Goal: Task Accomplishment & Management: Manage account settings

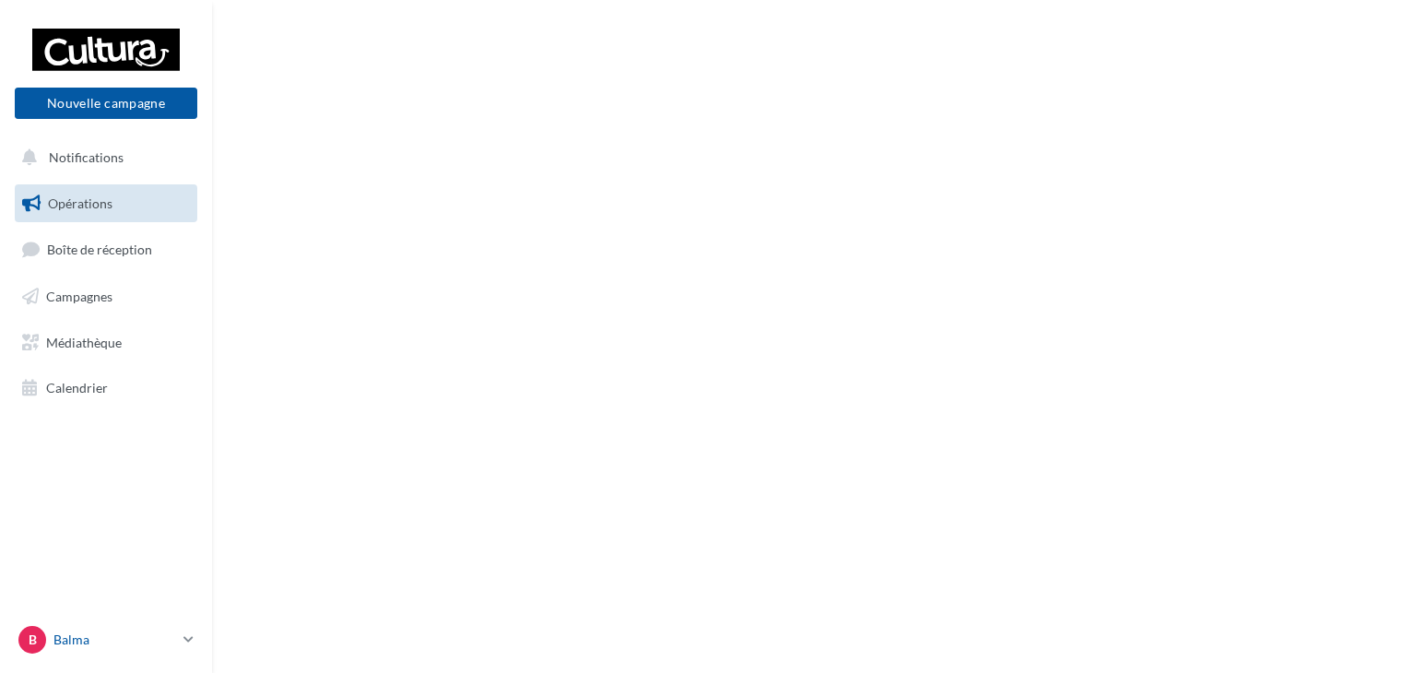
click at [185, 632] on icon at bounding box center [188, 639] width 10 height 16
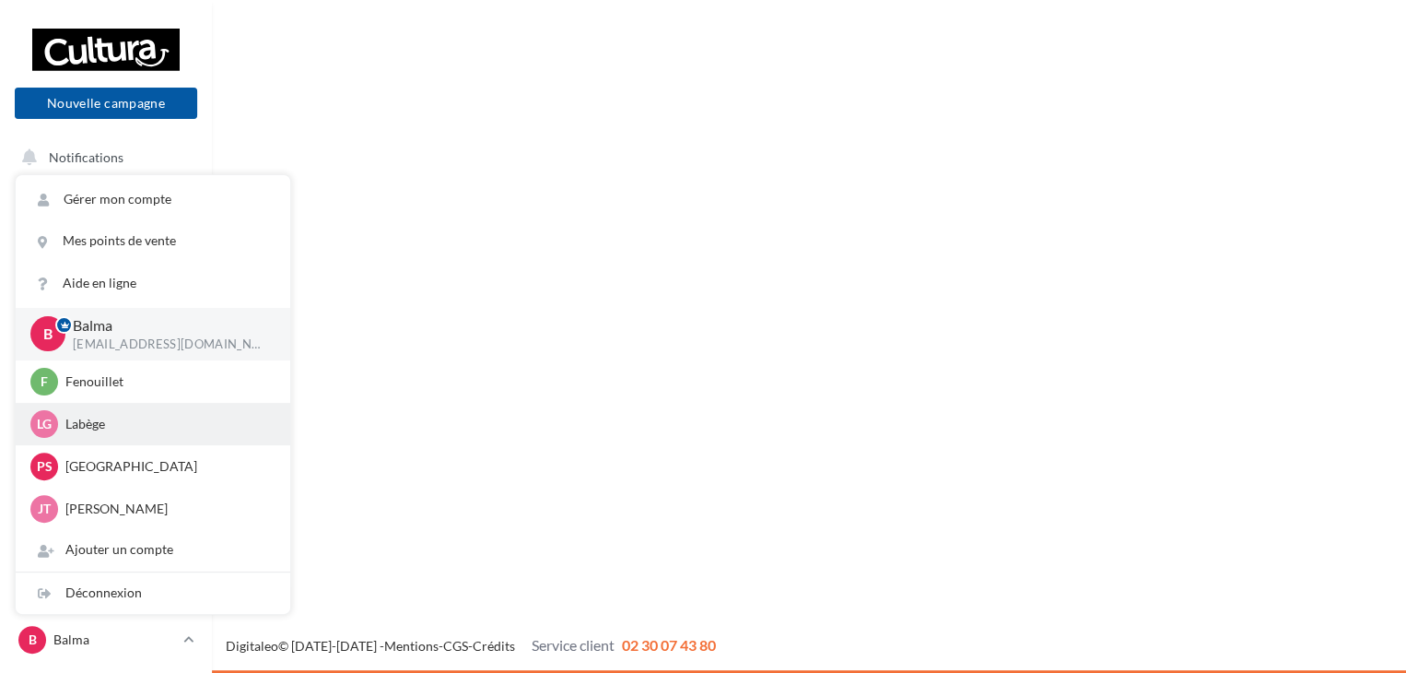
click at [119, 432] on p "Labège" at bounding box center [166, 424] width 203 height 18
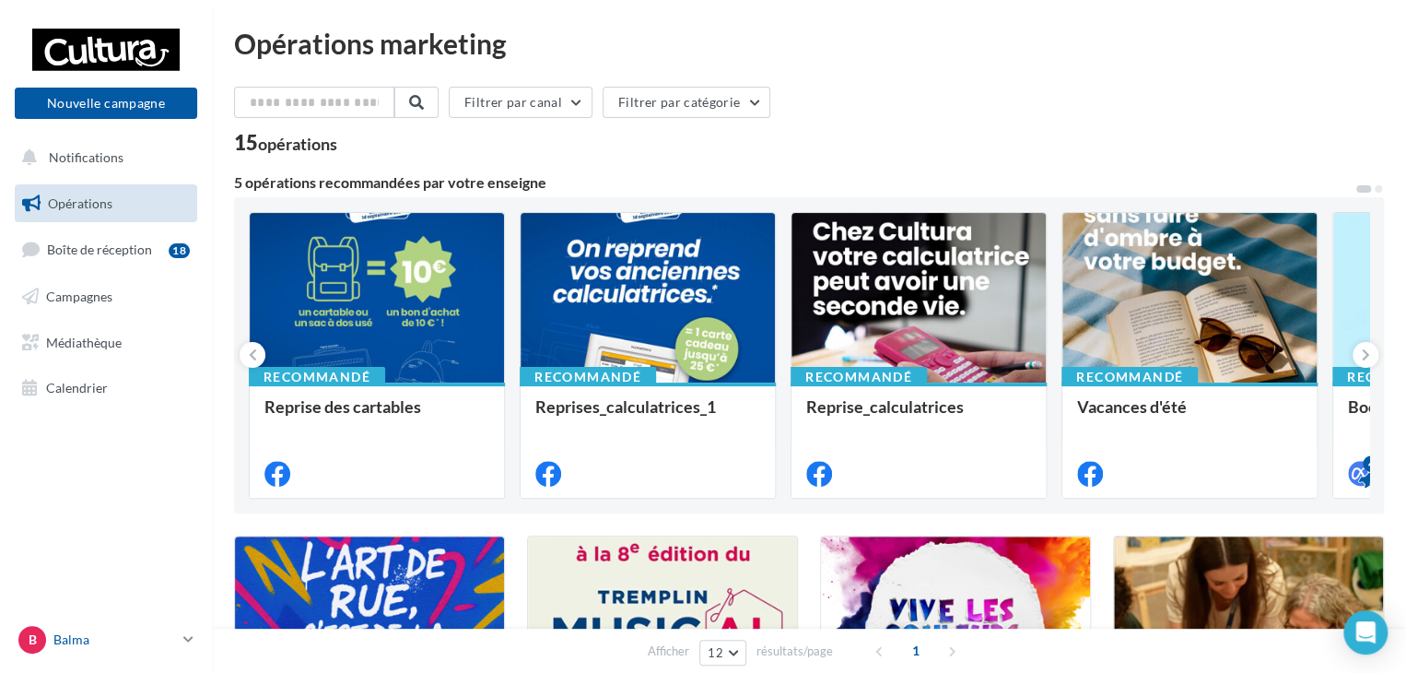
click at [106, 629] on div "B Balma [EMAIL_ADDRESS][DOMAIN_NAME]" at bounding box center [97, 640] width 158 height 28
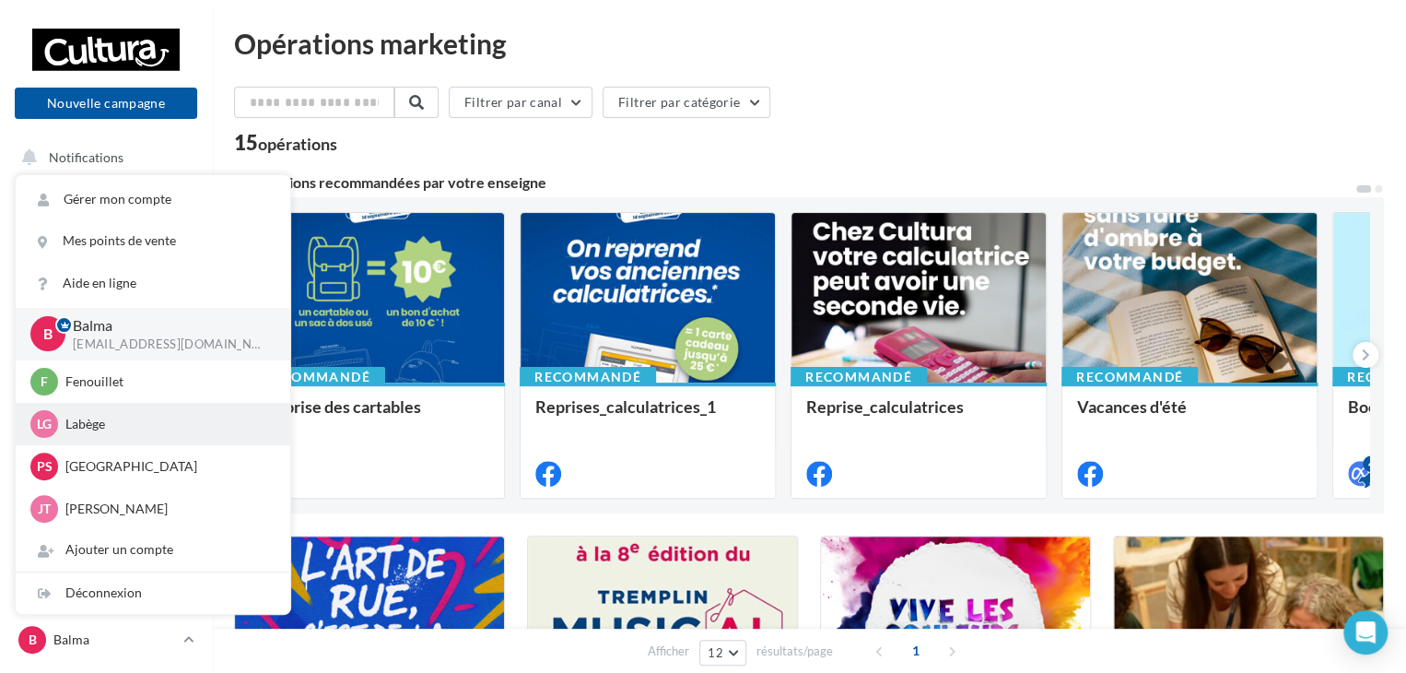
click at [92, 427] on p "Labège" at bounding box center [166, 424] width 203 height 18
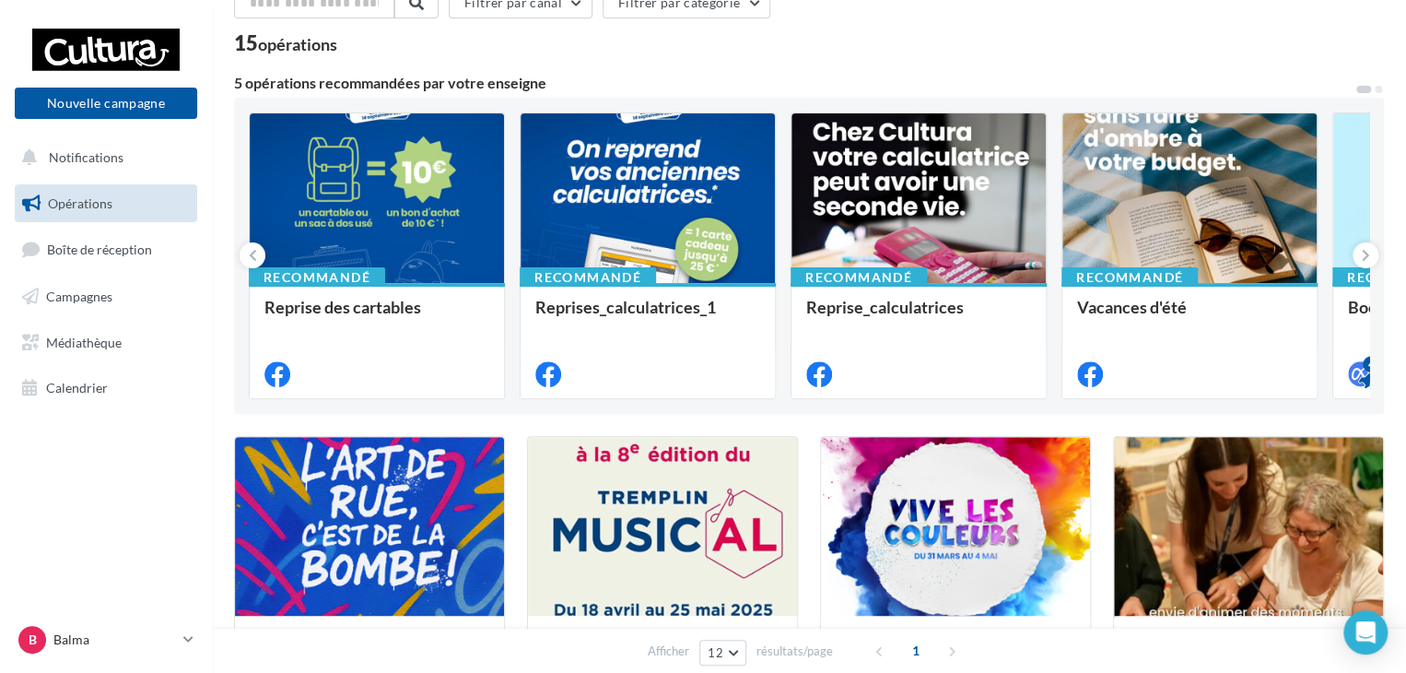
scroll to position [553, 0]
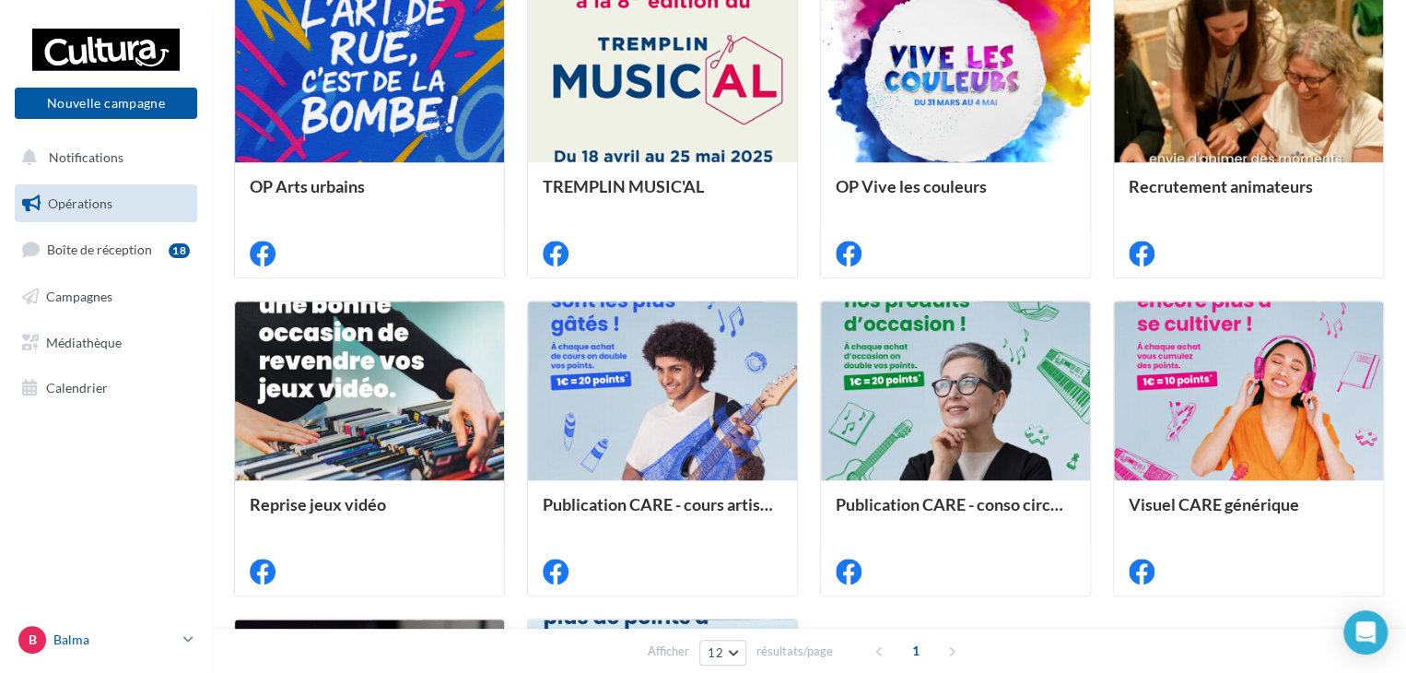
click at [192, 639] on icon at bounding box center [188, 639] width 10 height 16
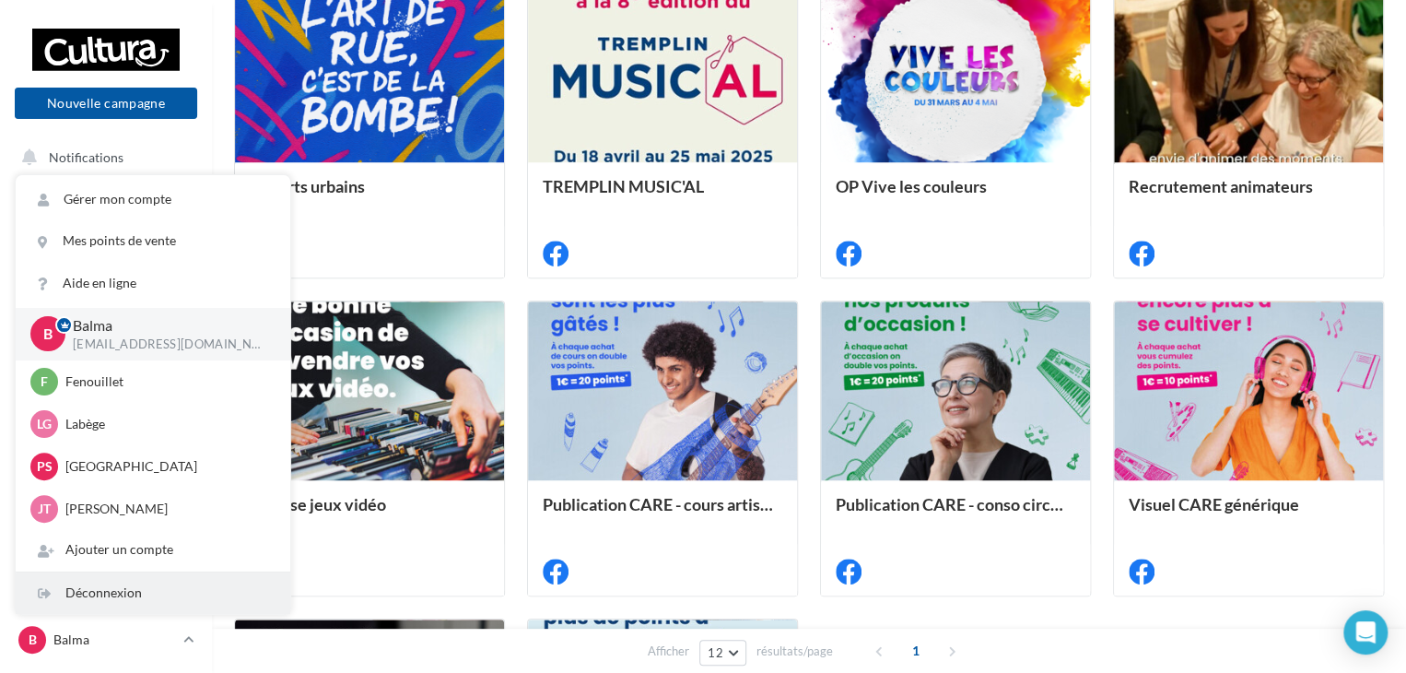
click at [154, 584] on div "Déconnexion" at bounding box center [153, 592] width 275 height 41
click at [124, 592] on div "Déconnexion" at bounding box center [153, 592] width 275 height 41
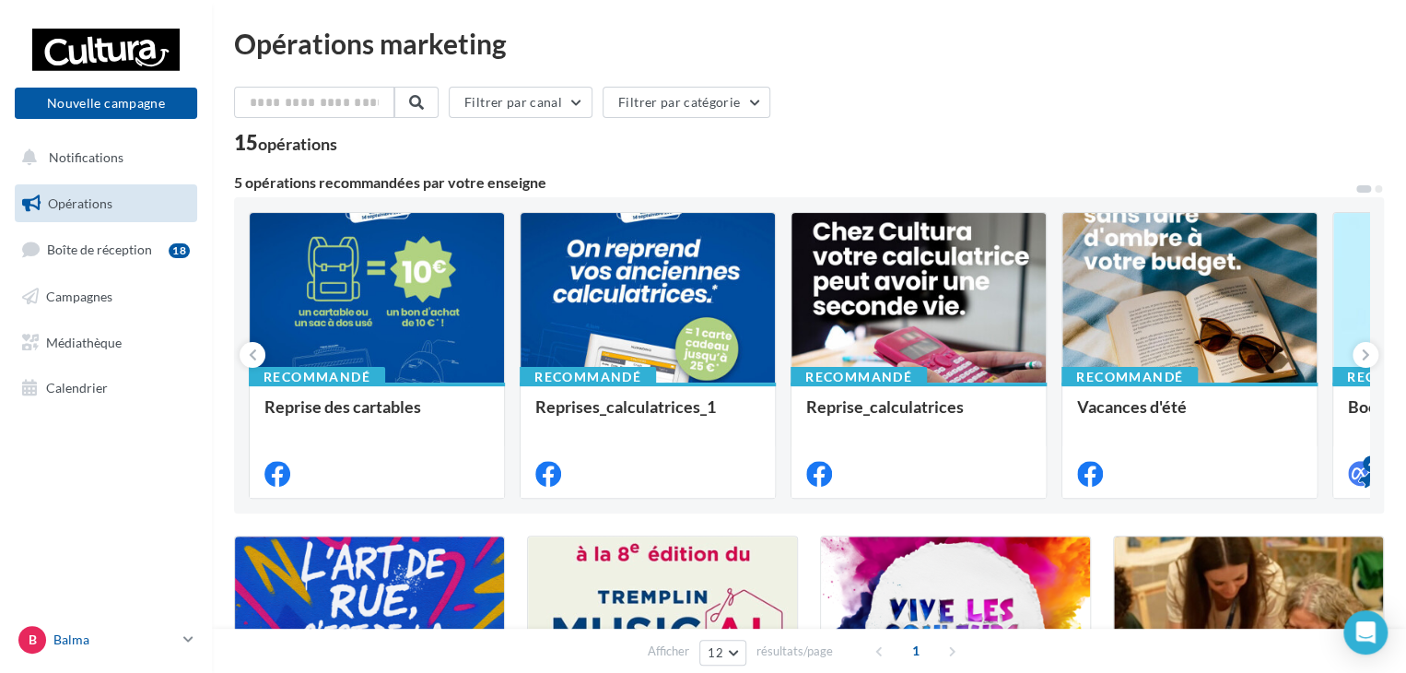
click at [177, 629] on link "B Balma j.tenat@cultura.fr" at bounding box center [106, 639] width 182 height 35
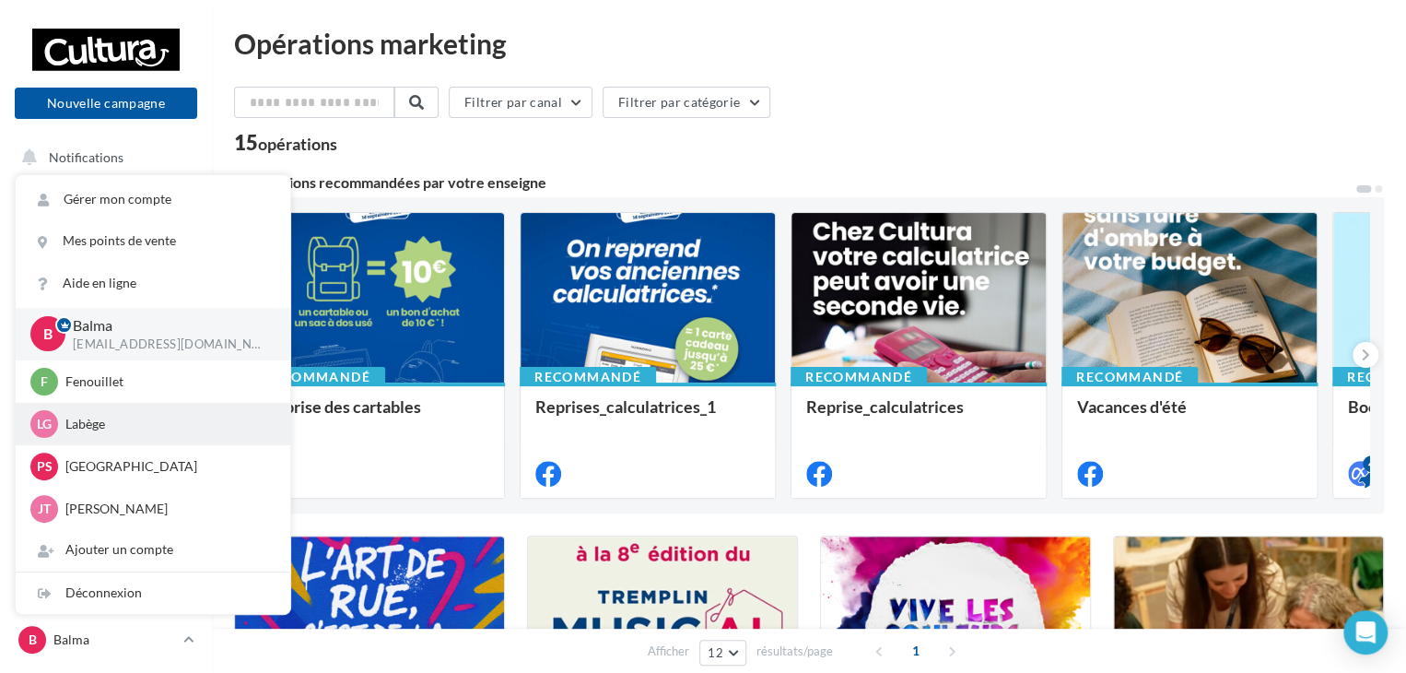
click at [84, 423] on p "Labège" at bounding box center [166, 424] width 203 height 18
click at [51, 424] on span "Lg" at bounding box center [44, 424] width 15 height 18
click at [43, 424] on span "Lg" at bounding box center [44, 424] width 15 height 18
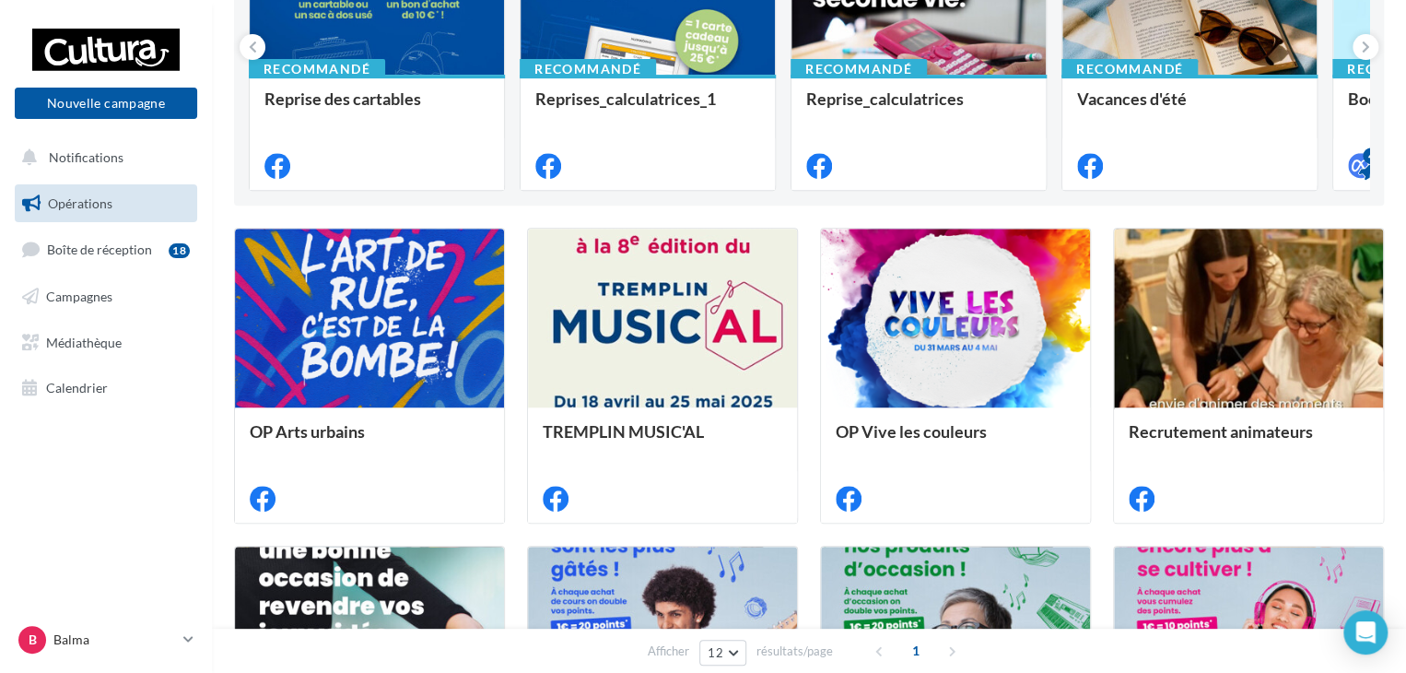
scroll to position [645, 0]
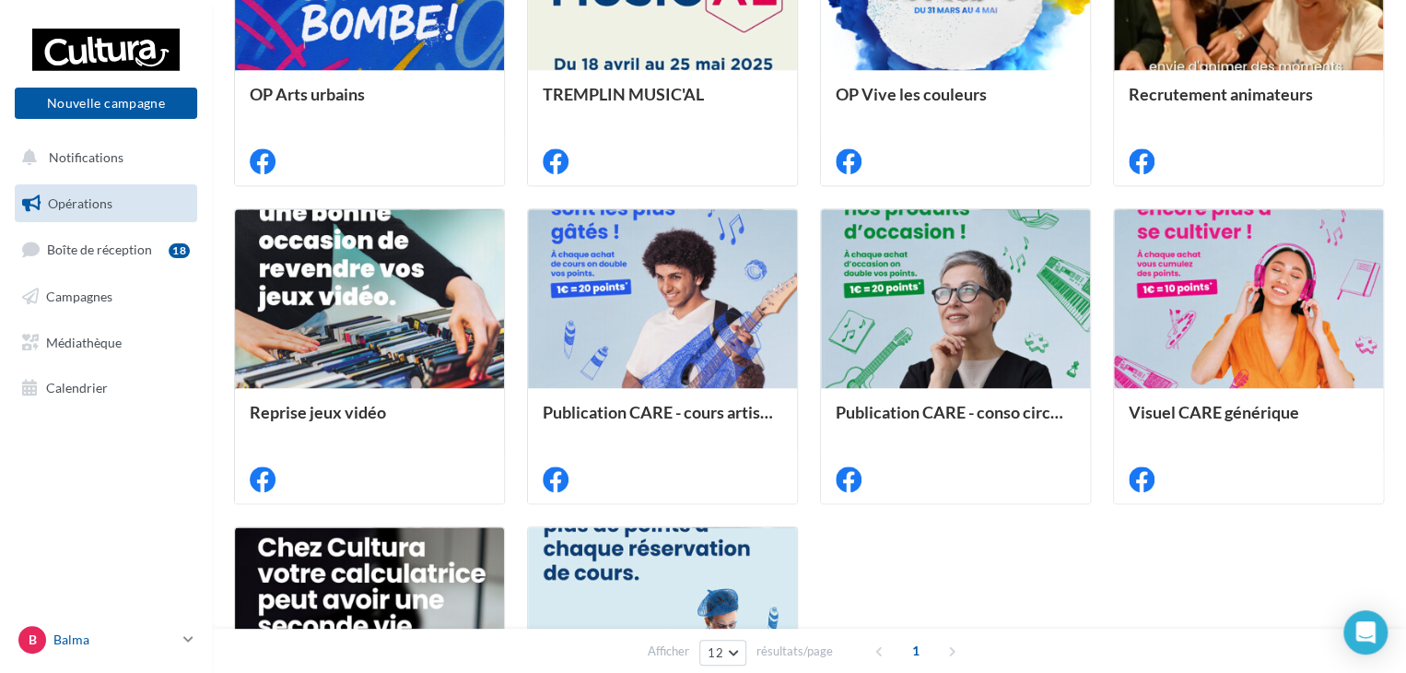
click at [189, 638] on icon at bounding box center [188, 639] width 10 height 16
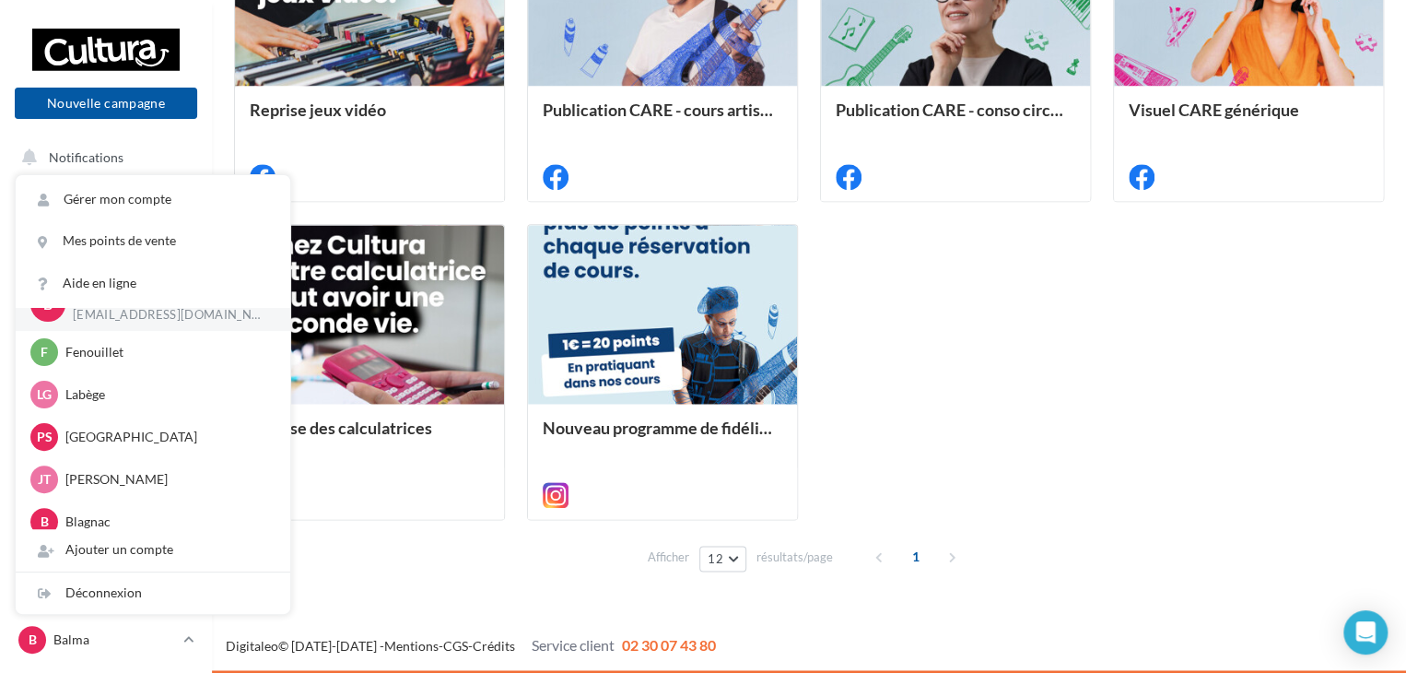
scroll to position [0, 0]
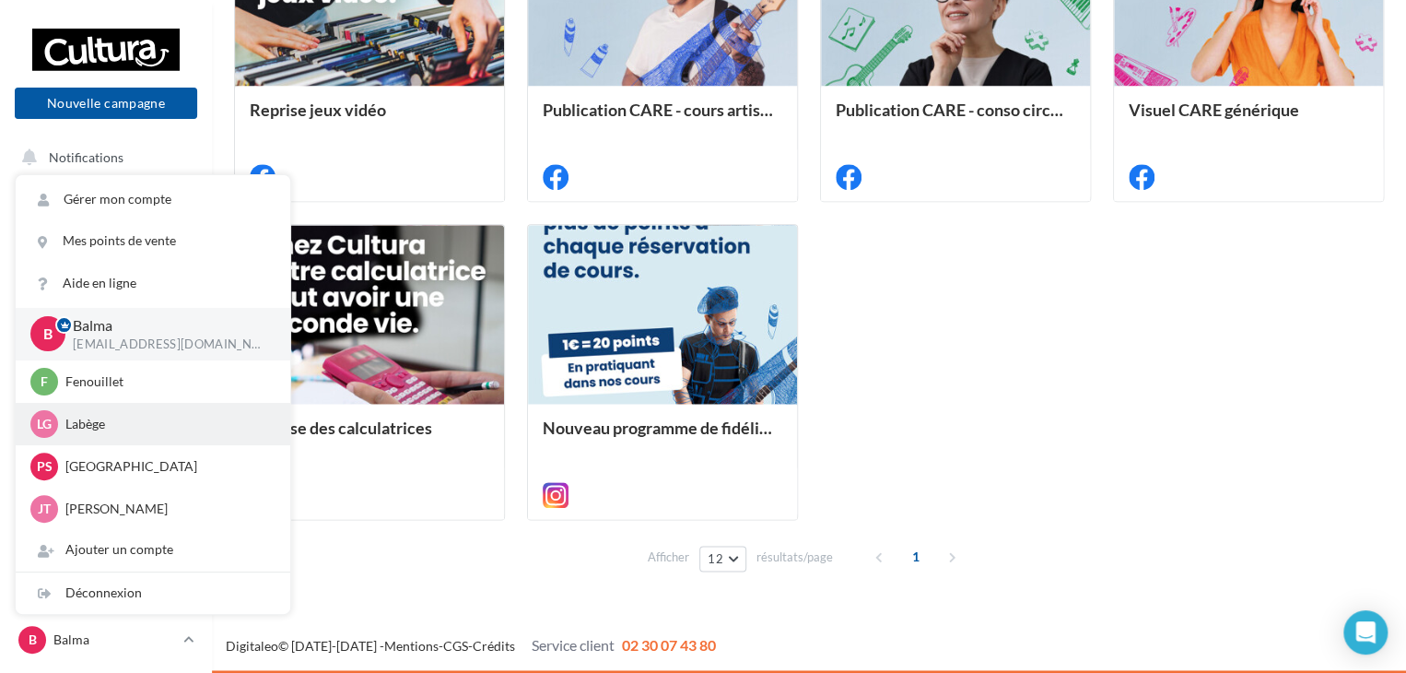
click at [43, 418] on span "Lg" at bounding box center [44, 424] width 15 height 18
